Goal: Browse casually: Explore the website without a specific task or goal

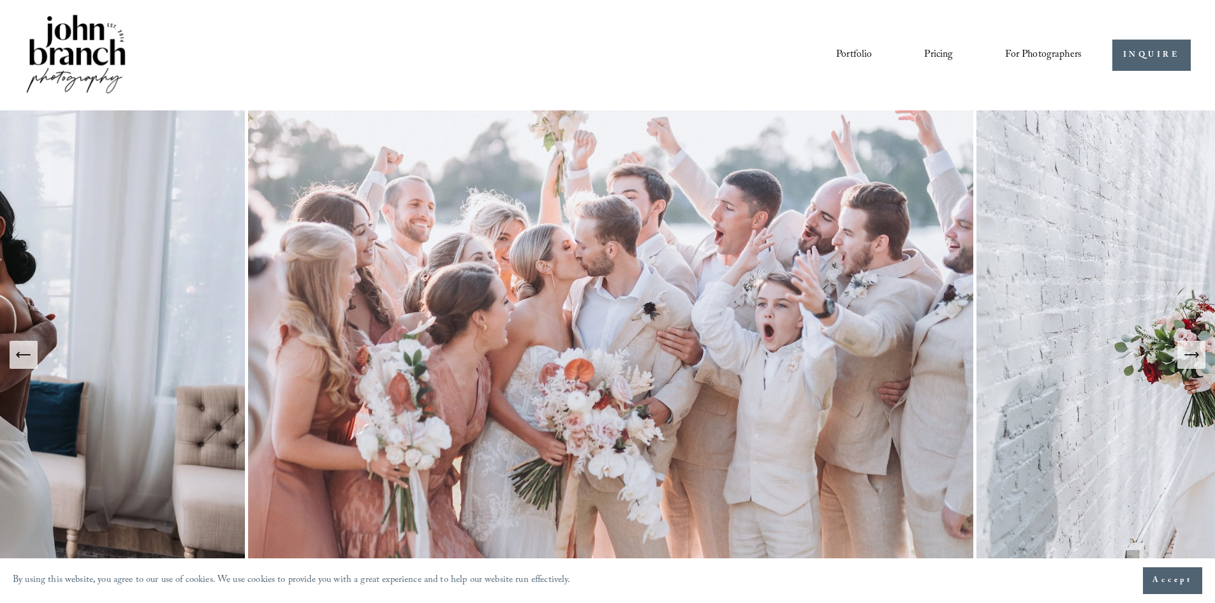
click at [840, 55] on link "Portfolio" at bounding box center [854, 55] width 36 height 22
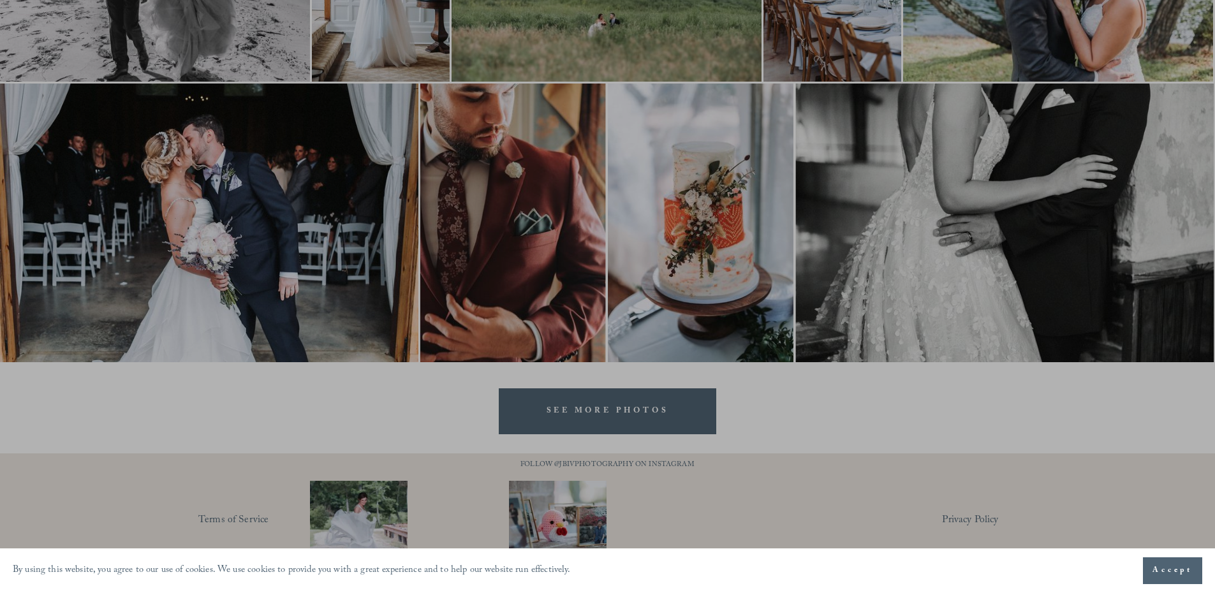
scroll to position [2562, 0]
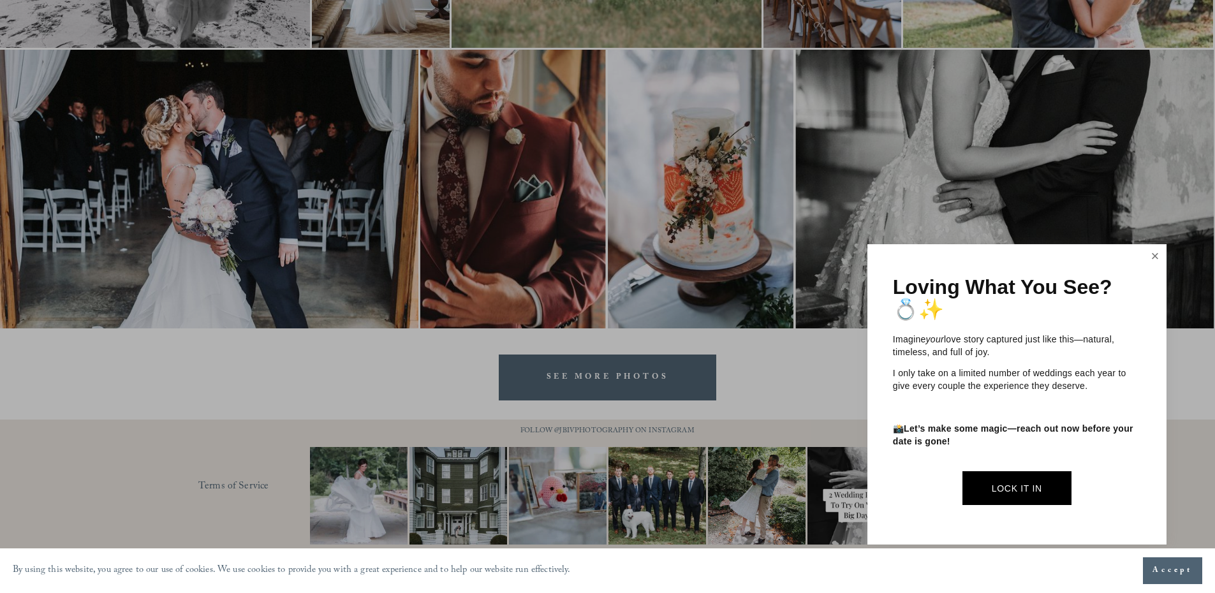
click at [1160, 263] on link "Close" at bounding box center [1155, 256] width 19 height 20
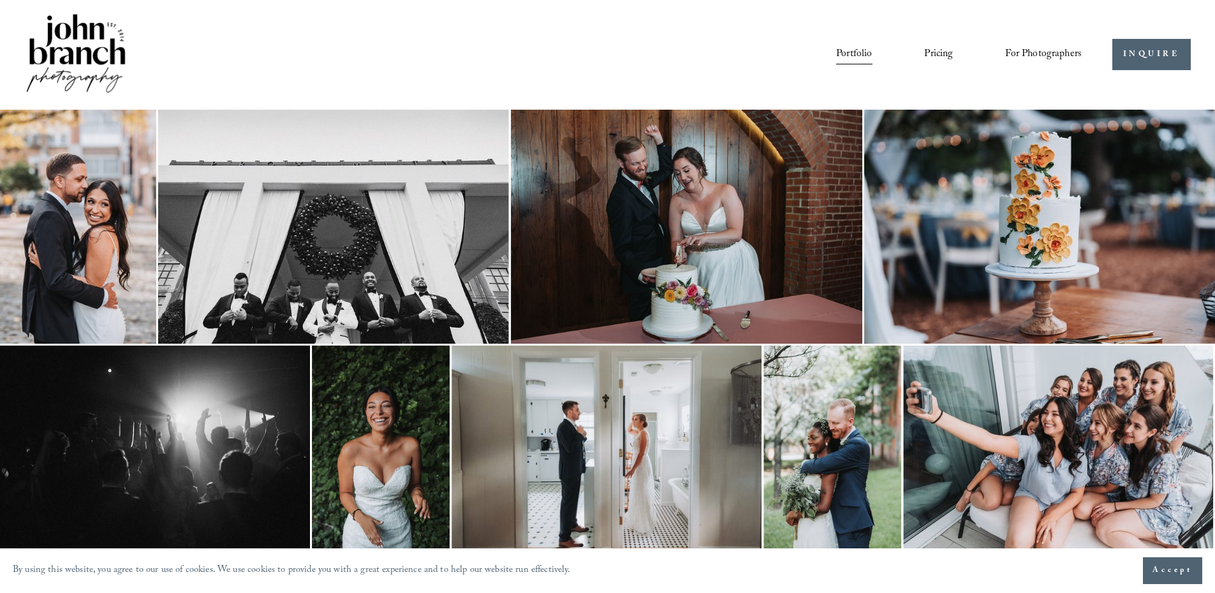
scroll to position [0, 0]
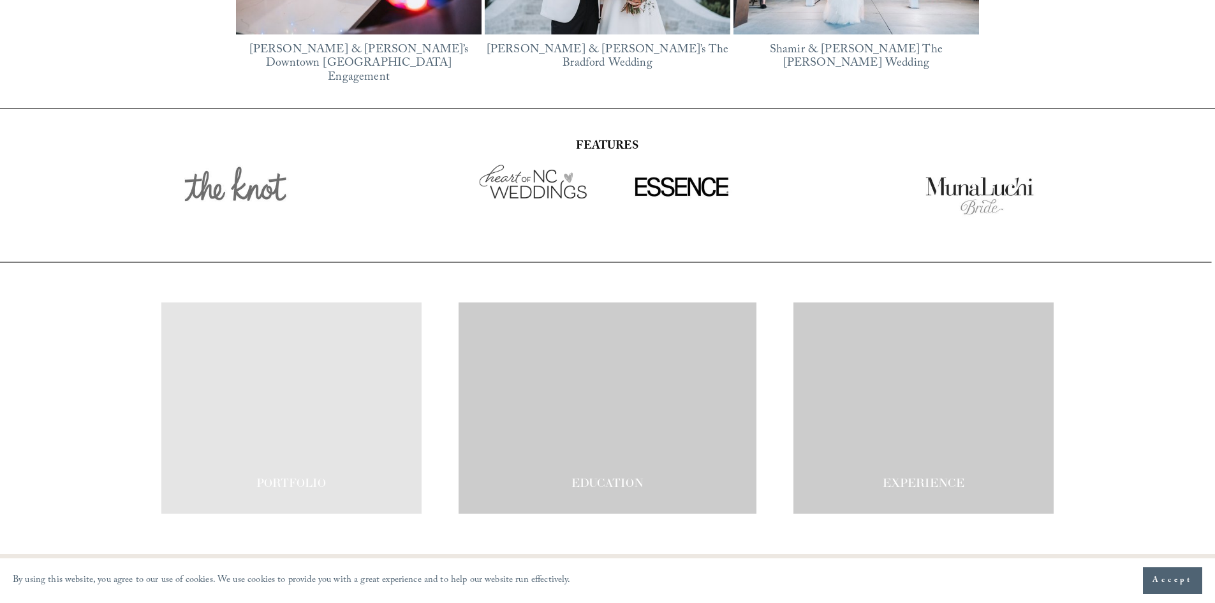
scroll to position [2226, 0]
